Goal: Information Seeking & Learning: Learn about a topic

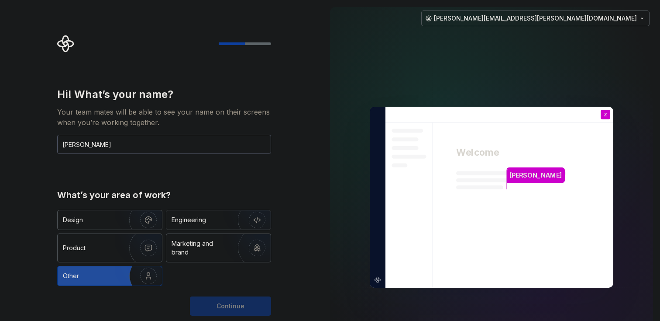
type input "[PERSON_NAME]"
click at [111, 274] on div "Other" at bounding box center [88, 275] width 51 height 9
click at [229, 304] on span "Continue" at bounding box center [231, 305] width 28 height 9
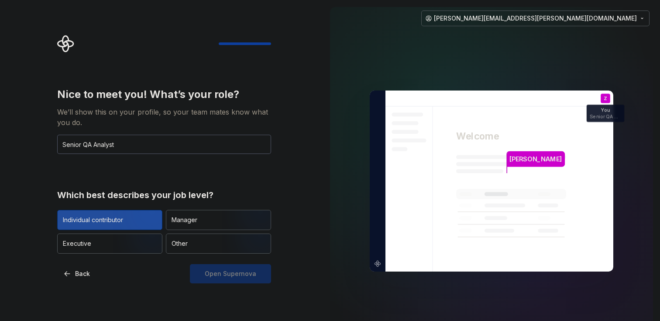
type input "Senior QA Analyst"
click at [139, 225] on img "button" at bounding box center [141, 230] width 56 height 59
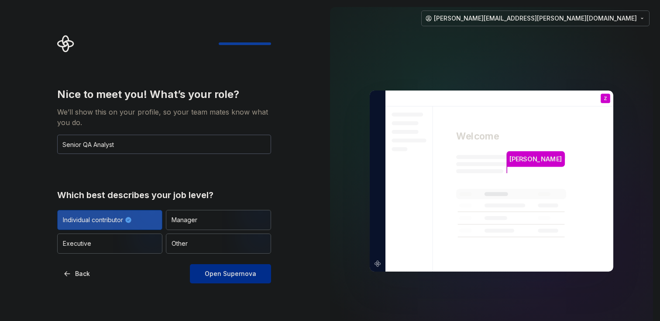
click at [240, 277] on button "Open Supernova" at bounding box center [230, 273] width 81 height 19
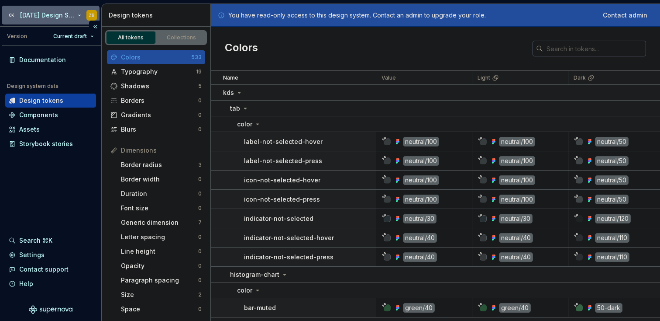
click at [59, 16] on html "CK [DATE] Design System ZB Version Current draft Documentation Design system da…" at bounding box center [330, 160] width 660 height 321
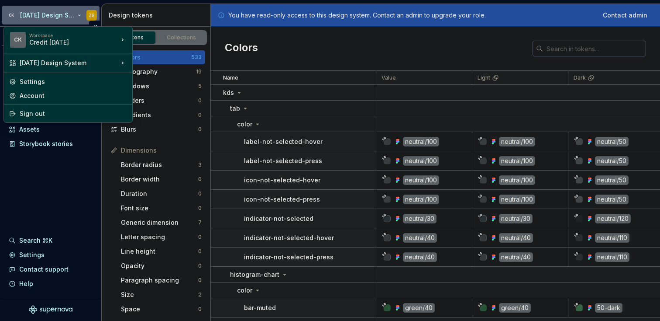
click at [51, 182] on html "CK [DATE] Design System ZB Version Current draft Documentation Design system da…" at bounding box center [330, 160] width 660 height 321
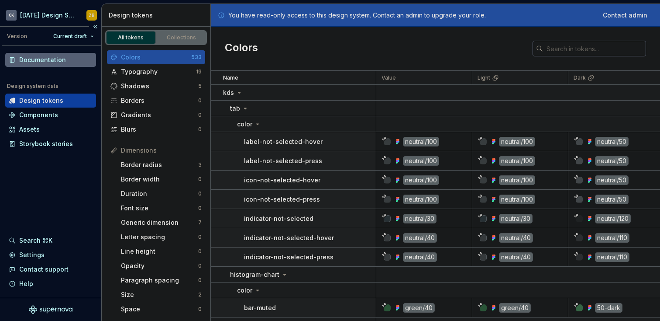
click at [50, 61] on div "Documentation" at bounding box center [42, 59] width 47 height 9
click at [52, 61] on div "Documentation" at bounding box center [42, 59] width 47 height 9
click at [48, 101] on div "Design tokens" at bounding box center [41, 100] width 44 height 9
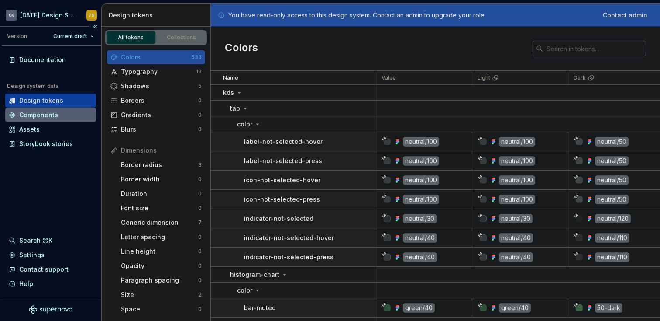
click at [48, 119] on div "Components" at bounding box center [38, 115] width 39 height 9
